Goal: Information Seeking & Learning: Learn about a topic

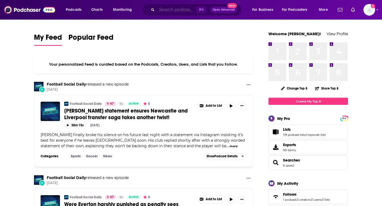
click at [184, 10] on input "Search podcasts, credits, & more..." at bounding box center [177, 10] width 40 height 8
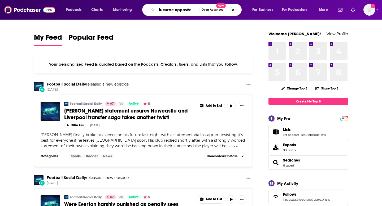
type input "lucarne opposée"
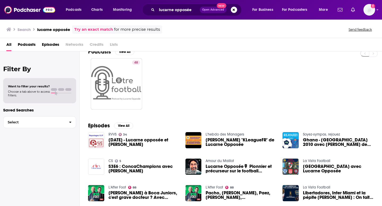
scroll to position [10, 0]
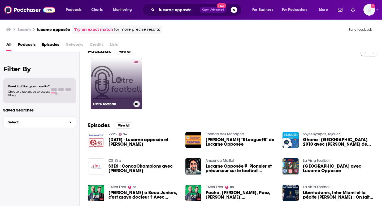
click at [128, 86] on link "48 LOtre football" at bounding box center [116, 83] width 51 height 51
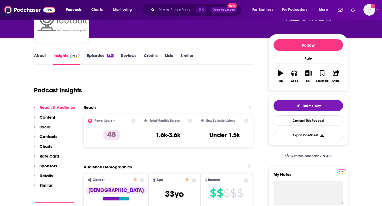
scroll to position [44, 0]
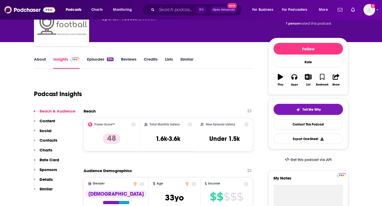
click at [102, 61] on link "Episodes 334" at bounding box center [100, 63] width 27 height 12
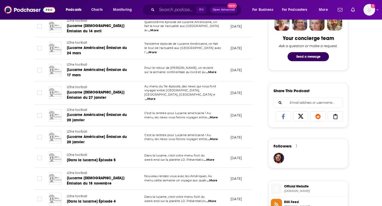
scroll to position [271, 0]
